Goal: Information Seeking & Learning: Check status

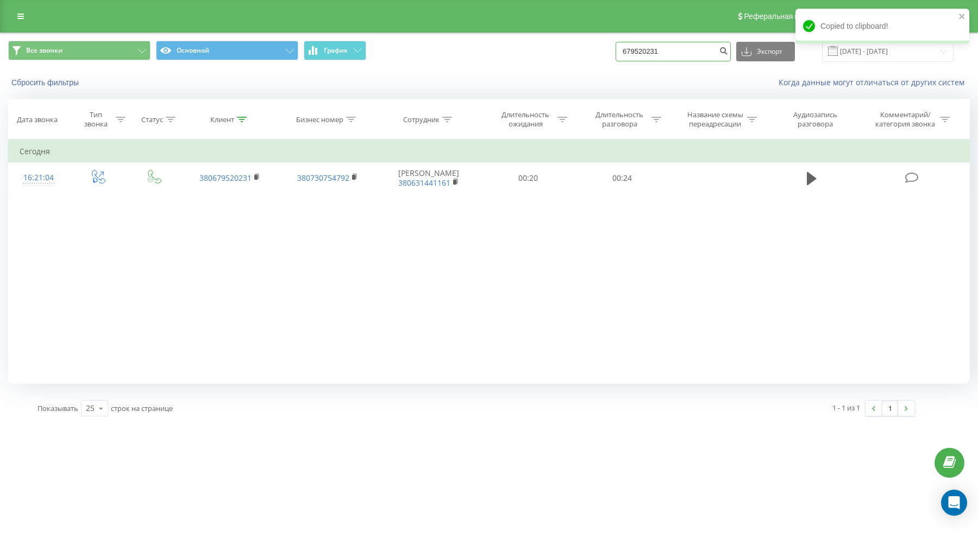
drag, startPoint x: 695, startPoint y: 48, endPoint x: 602, endPoint y: 42, distance: 93.7
click at [602, 42] on div "Все звонки Основной График 679520231 Экспорт .csv .xls .xlsx 19.06.2025 - 19.09…" at bounding box center [489, 51] width 962 height 21
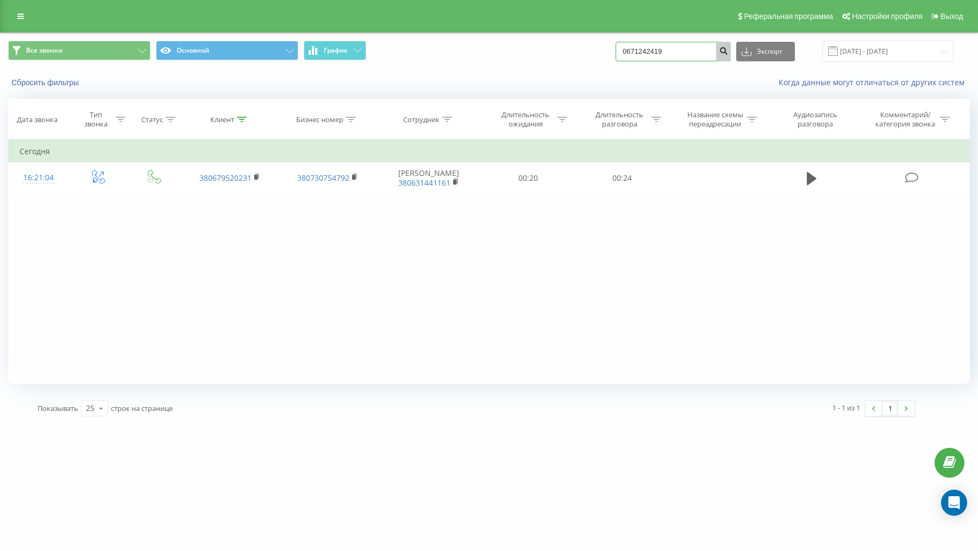
type input "0671242419"
click at [728, 48] on icon "submit" at bounding box center [723, 49] width 9 height 7
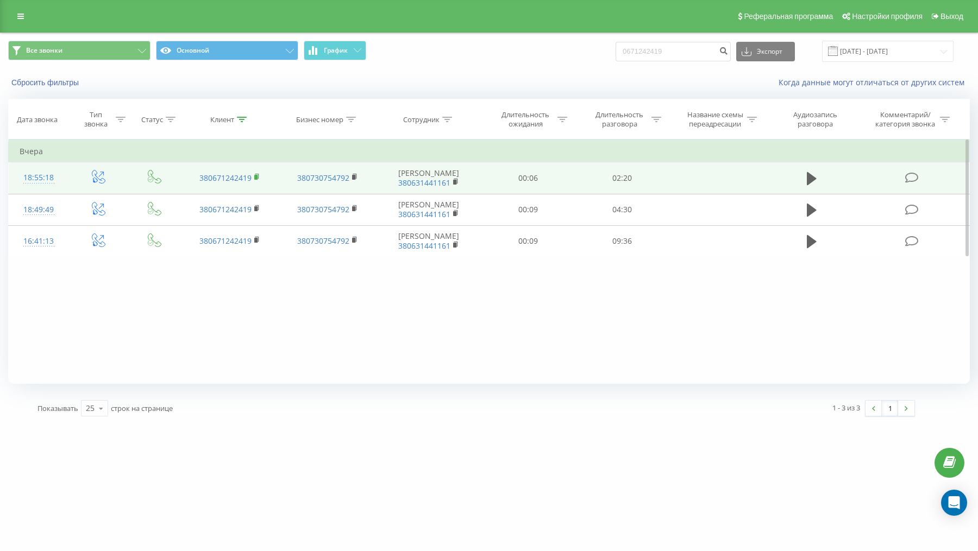
click at [256, 178] on rect at bounding box center [255, 177] width 3 height 5
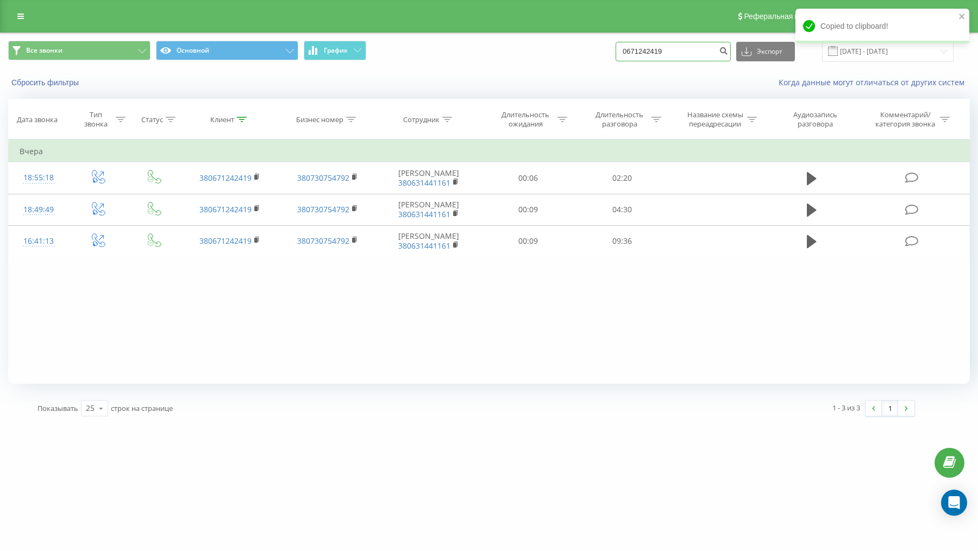
drag, startPoint x: 659, startPoint y: 51, endPoint x: 585, endPoint y: 58, distance: 74.8
click at [585, 58] on div "Все звонки Основной График 0671242419 Экспорт .csv .xls .xlsx 20.06.2025 - 20.0…" at bounding box center [489, 51] width 962 height 21
drag, startPoint x: 696, startPoint y: 51, endPoint x: 646, endPoint y: 54, distance: 50.1
click at [646, 54] on input "0671242419" at bounding box center [672, 52] width 115 height 20
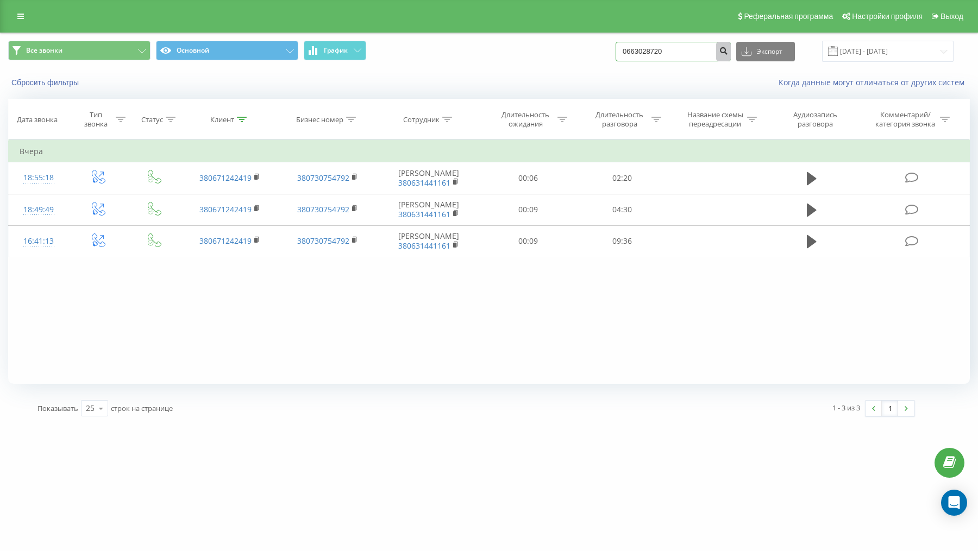
type input "0663028720"
click at [728, 50] on icon "submit" at bounding box center [723, 49] width 9 height 7
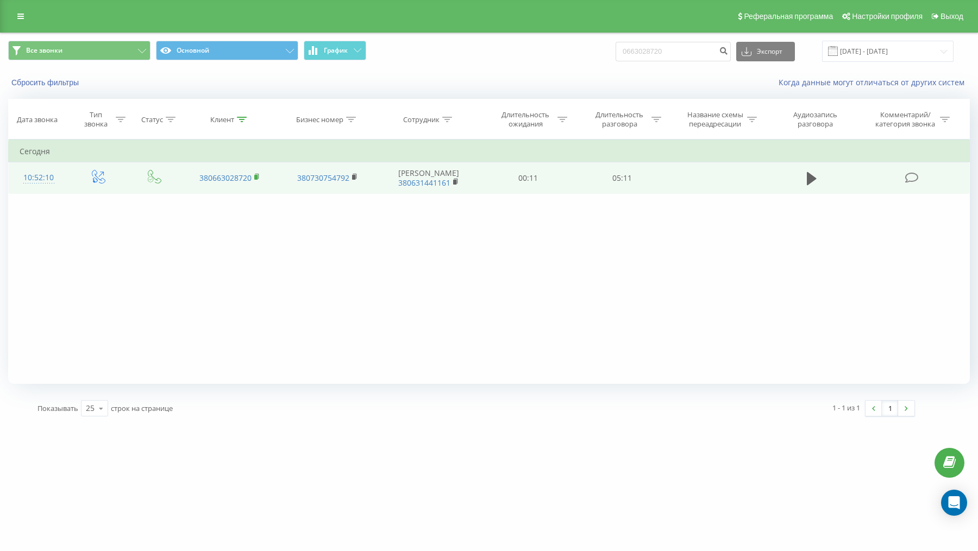
click at [256, 178] on rect at bounding box center [255, 177] width 3 height 5
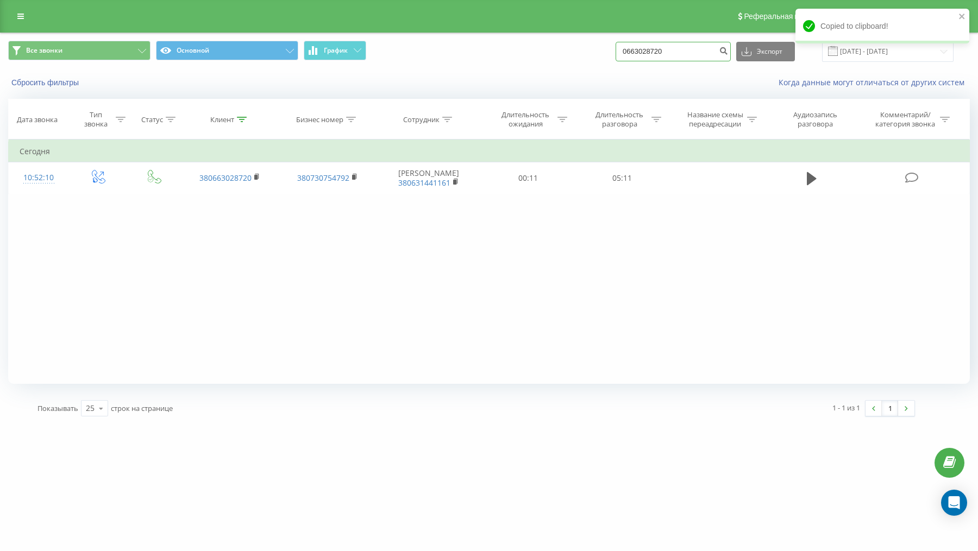
drag, startPoint x: 704, startPoint y: 51, endPoint x: 590, endPoint y: 43, distance: 114.3
click at [590, 43] on div "Все звонки Основной График 0663028720 Экспорт .csv .xls .xlsx 20.06.2025 - 20.0…" at bounding box center [489, 51] width 962 height 21
paste input "32518487"
type input "0632518487"
click at [728, 52] on icon "submit" at bounding box center [723, 49] width 9 height 7
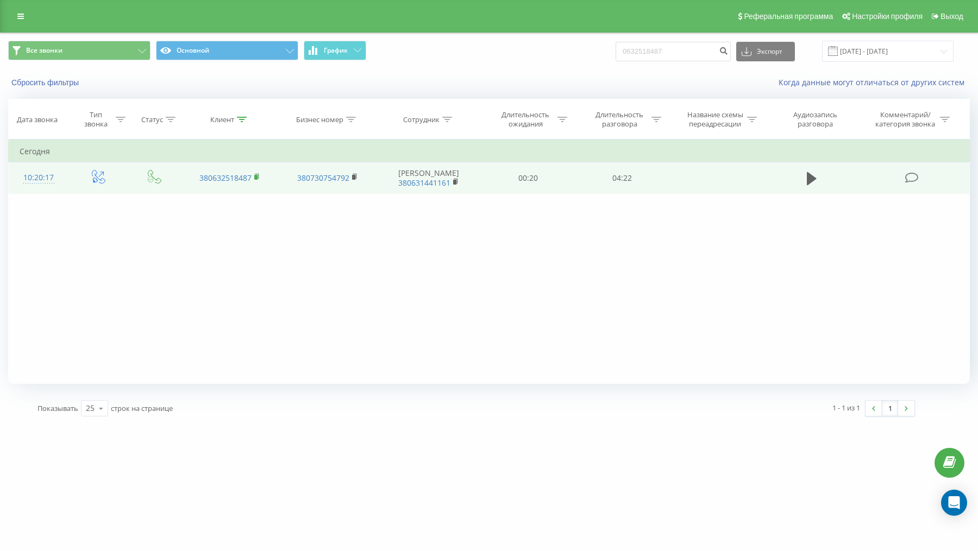
click at [256, 176] on rect at bounding box center [255, 177] width 3 height 5
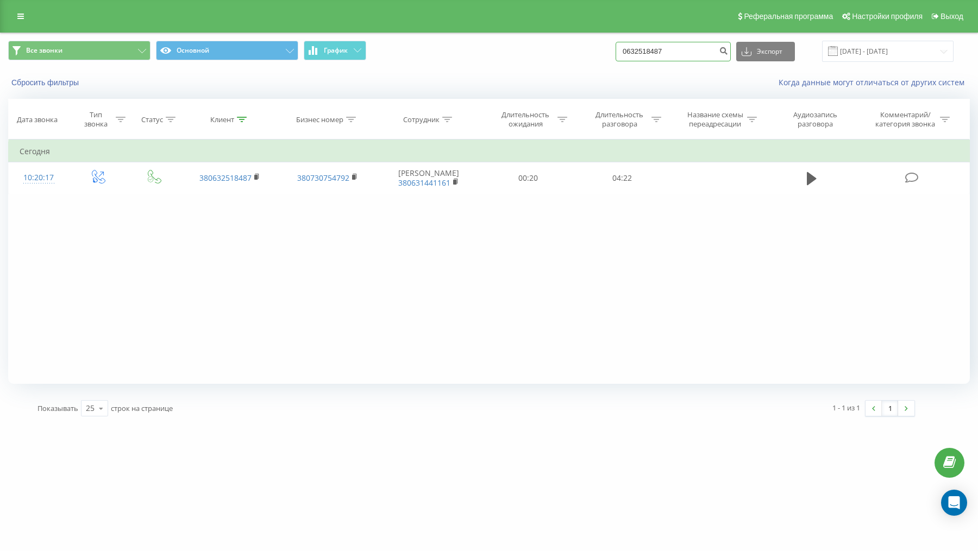
drag, startPoint x: 694, startPoint y: 49, endPoint x: 605, endPoint y: 49, distance: 89.1
click at [605, 49] on div "Все звонки Основной График 0632518487 Экспорт .csv .xls .xlsx 20.06.2025 - 20.0…" at bounding box center [489, 51] width 962 height 21
type input "0682723580"
